Goal: Transaction & Acquisition: Book appointment/travel/reservation

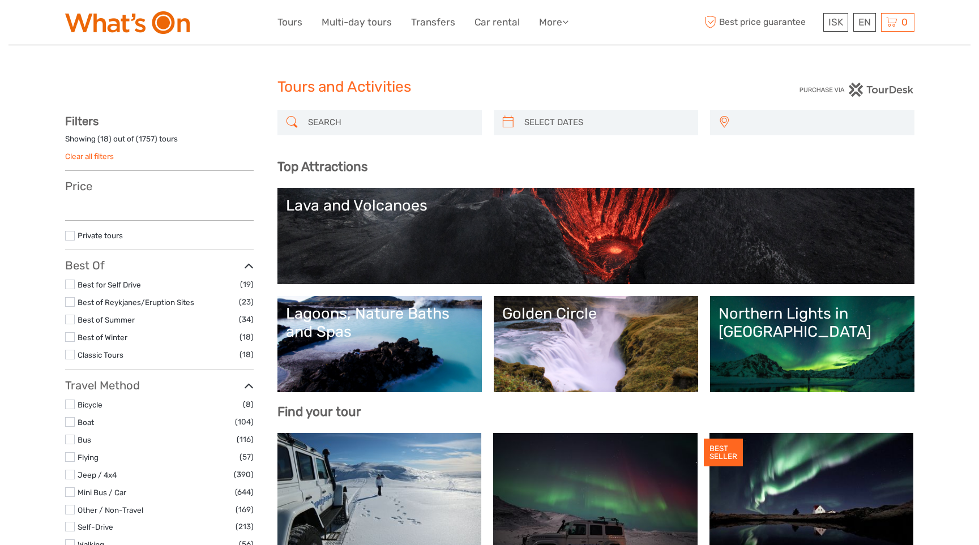
select select
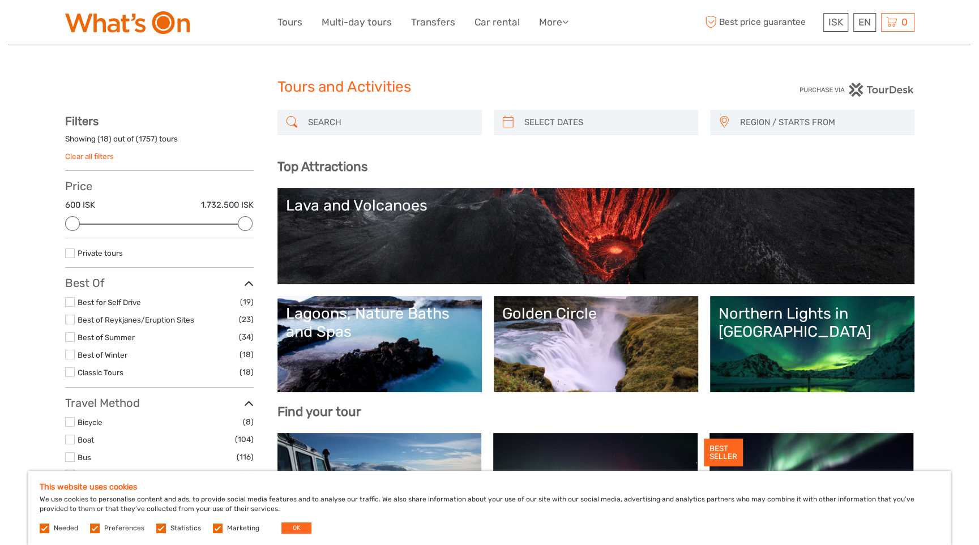
click at [569, 355] on link "Golden Circle" at bounding box center [595, 344] width 187 height 79
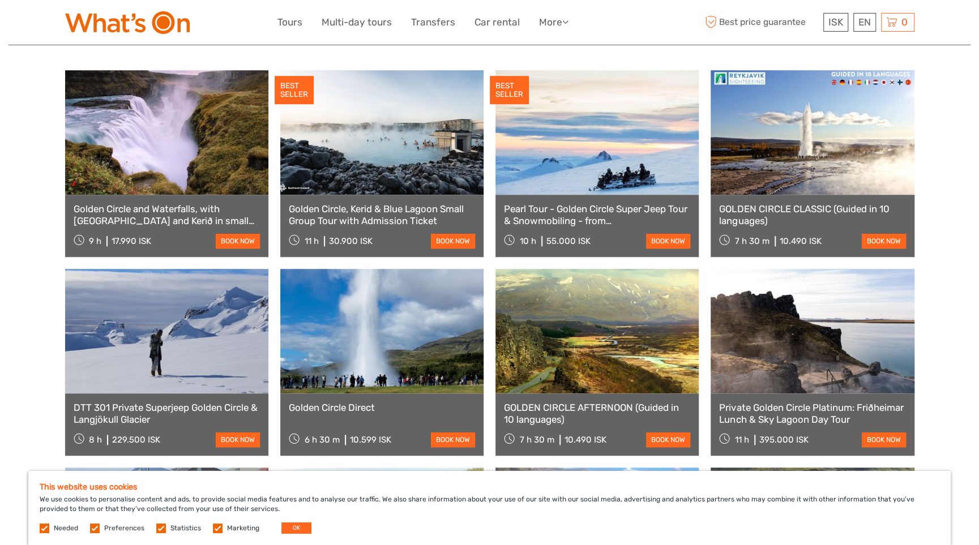
scroll to position [589, 0]
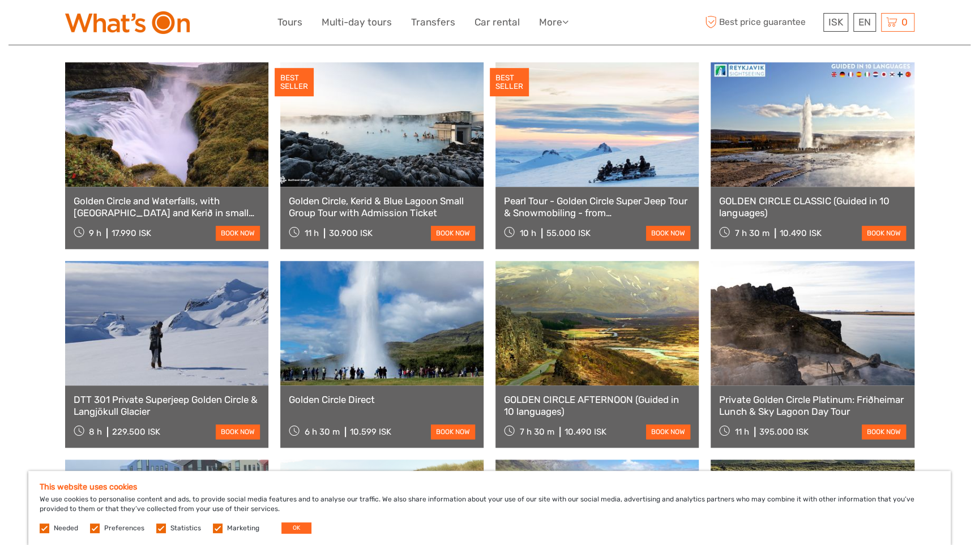
click at [232, 219] on link "Golden Circle and Waterfalls, with [GEOGRAPHIC_DATA] and Kerið in small group" at bounding box center [167, 206] width 186 height 23
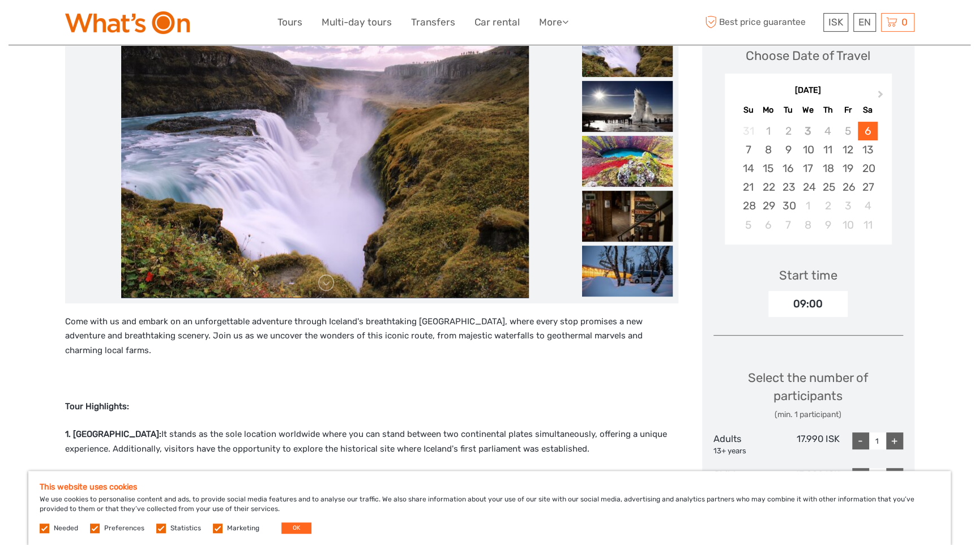
scroll to position [118, 0]
